Goal: Transaction & Acquisition: Book appointment/travel/reservation

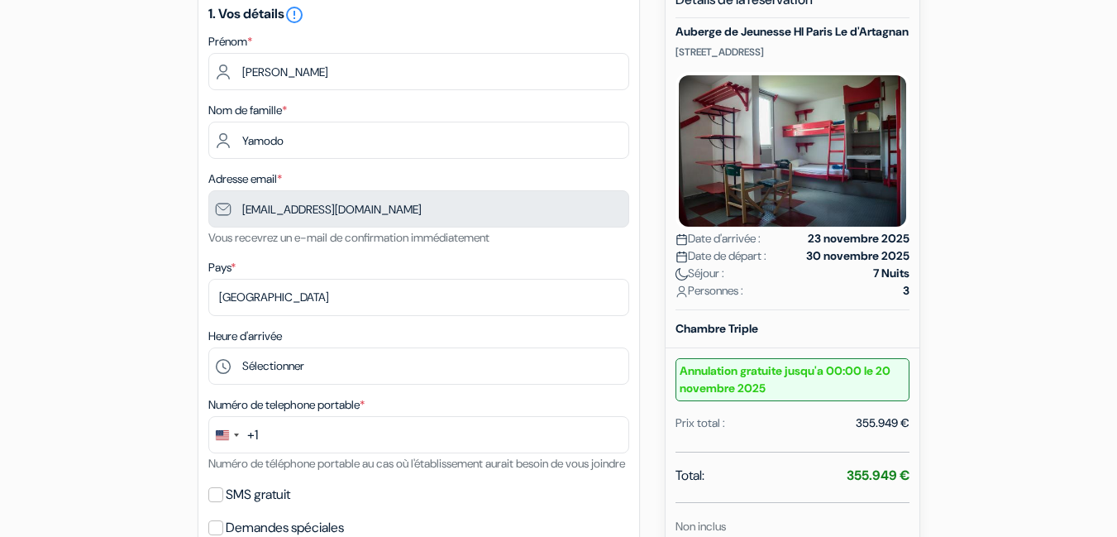
scroll to position [174, 0]
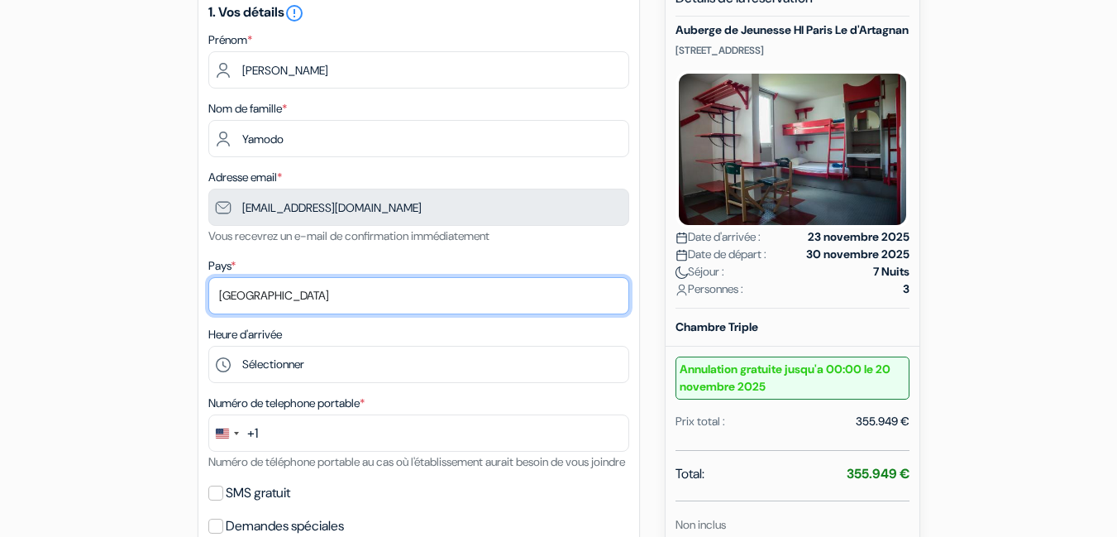
click at [343, 294] on select "Selectionner le pays Abkhazie [GEOGRAPHIC_DATA] [GEOGRAPHIC_DATA] [GEOGRAPHIC_D…" at bounding box center [418, 295] width 421 height 37
select select "cf"
click at [208, 277] on select "Selectionner le pays Abkhazie [GEOGRAPHIC_DATA] [GEOGRAPHIC_DATA] [GEOGRAPHIC_D…" at bounding box center [418, 295] width 421 height 37
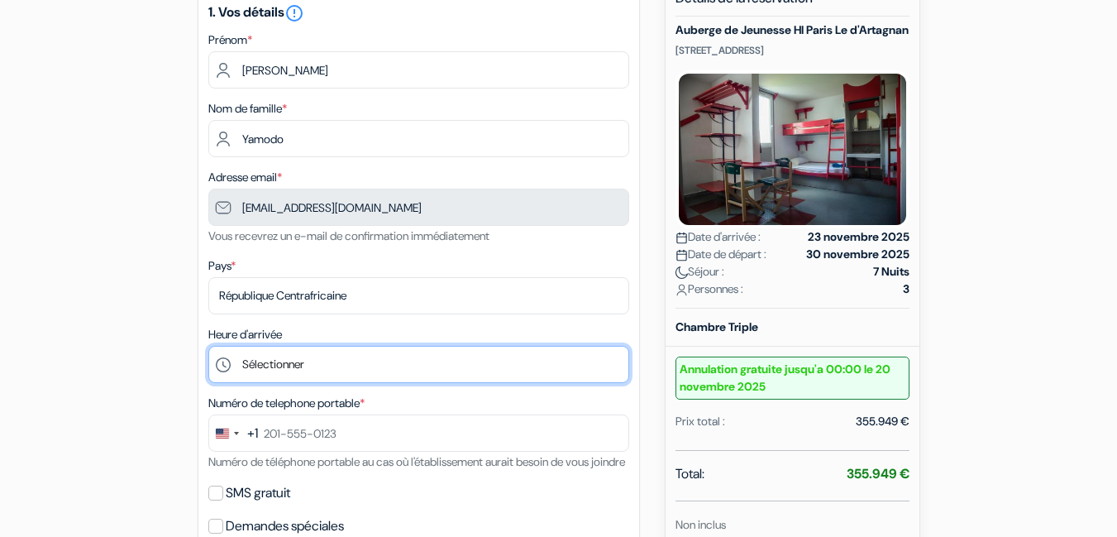
click at [409, 356] on select "Sélectionner 15:00 16:00 17:00 18:00 19:00 20:00 21:00 22:00 23:00 0:00" at bounding box center [418, 364] width 421 height 37
select select "15"
click at [208, 346] on select "Sélectionner 15:00 16:00 17:00 18:00 19:00 20:00 21:00 22:00 23:00 0:00" at bounding box center [418, 364] width 421 height 37
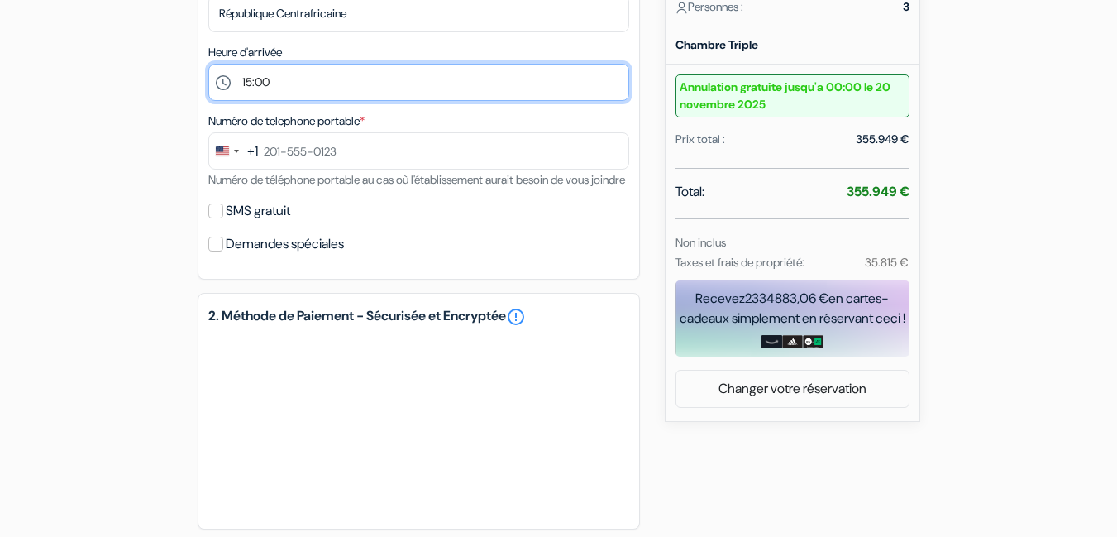
scroll to position [445, 0]
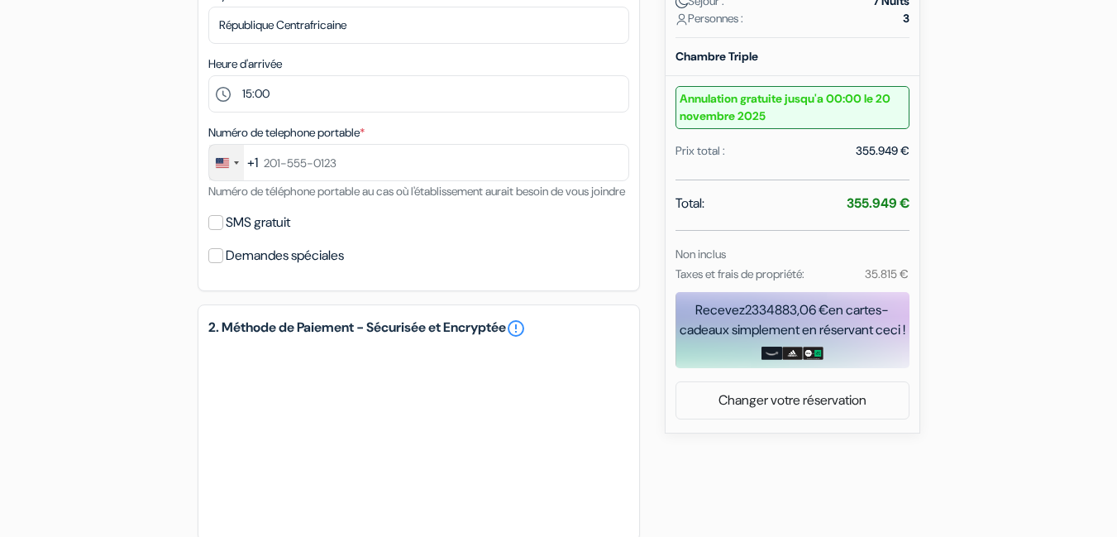
click at [236, 161] on div "Change country, selected United States (+1)" at bounding box center [236, 162] width 5 height 3
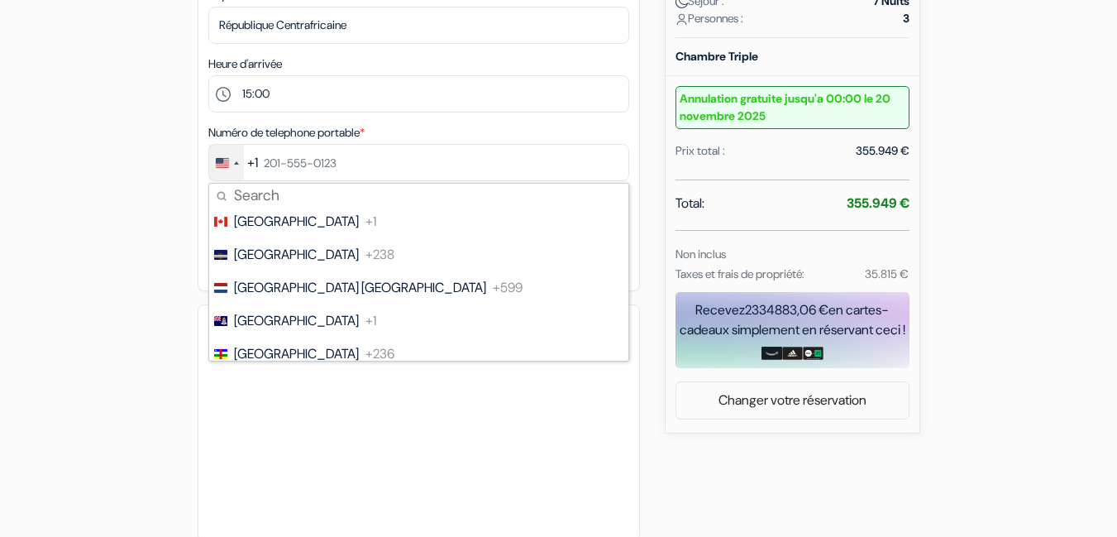
scroll to position [1320, 0]
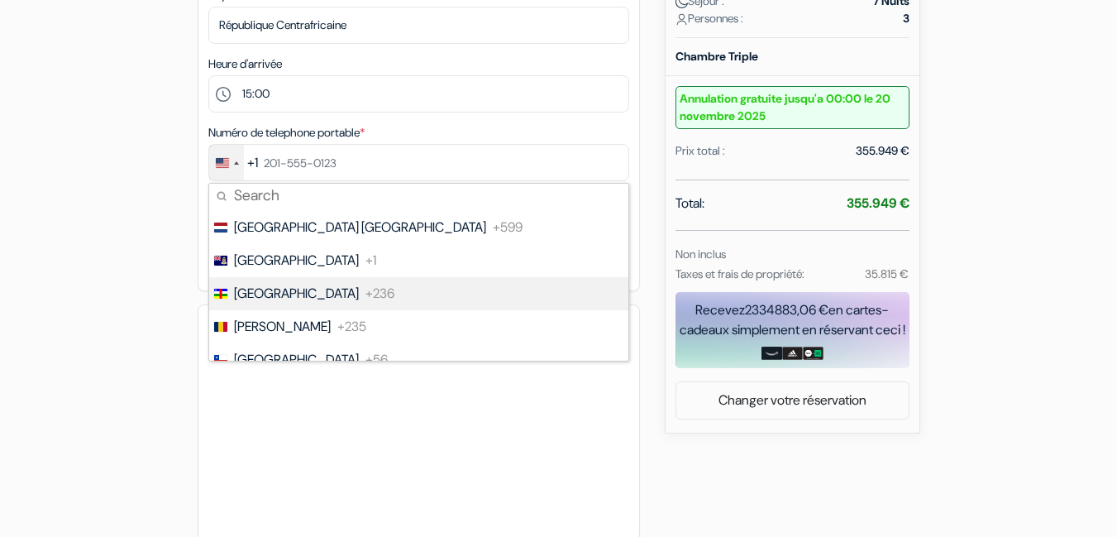
click at [300, 291] on span "[GEOGRAPHIC_DATA]" at bounding box center [296, 294] width 125 height 20
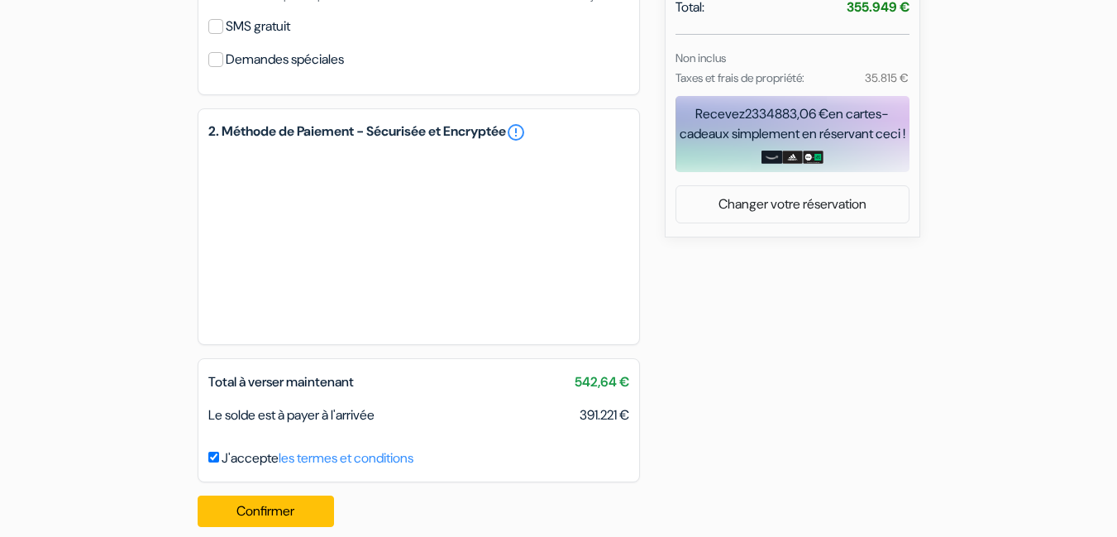
scroll to position [681, 0]
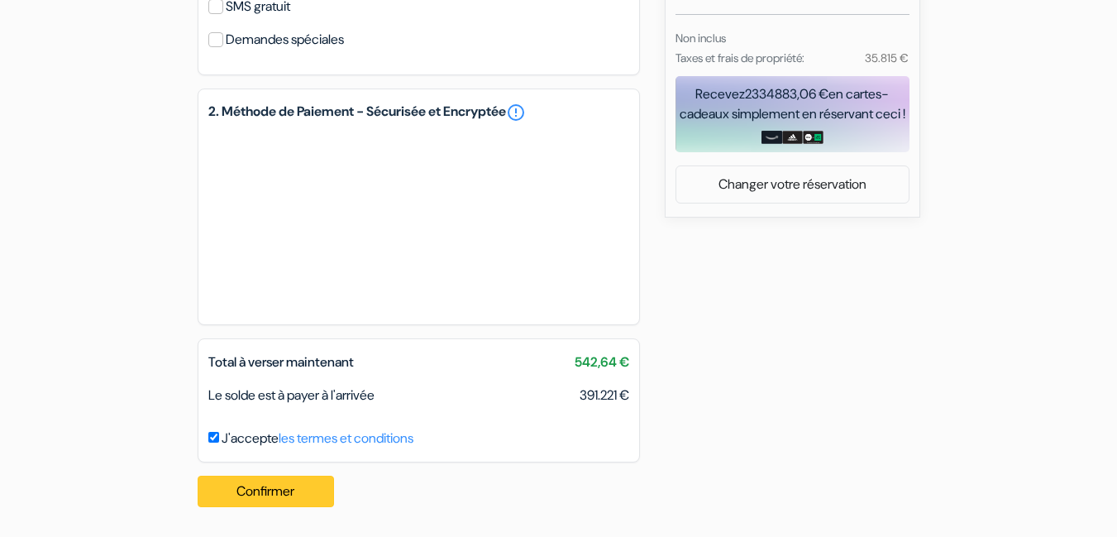
type input "72 60 16 18"
click at [277, 483] on button "Confirmer Loading..." at bounding box center [266, 491] width 137 height 31
click at [281, 488] on button "Confirmer Loading..." at bounding box center [266, 491] width 137 height 31
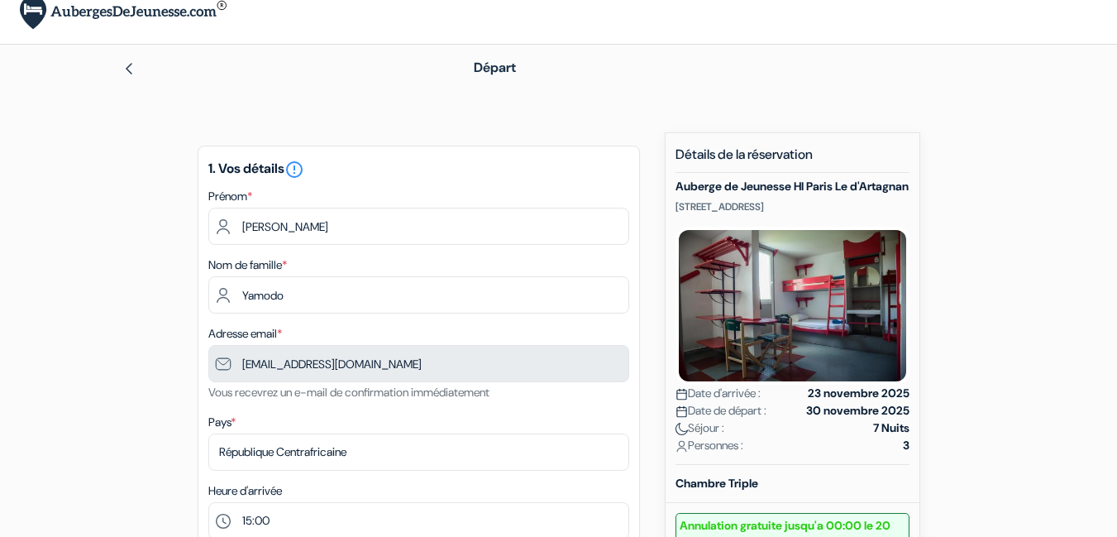
scroll to position [0, 0]
